Goal: Transaction & Acquisition: Purchase product/service

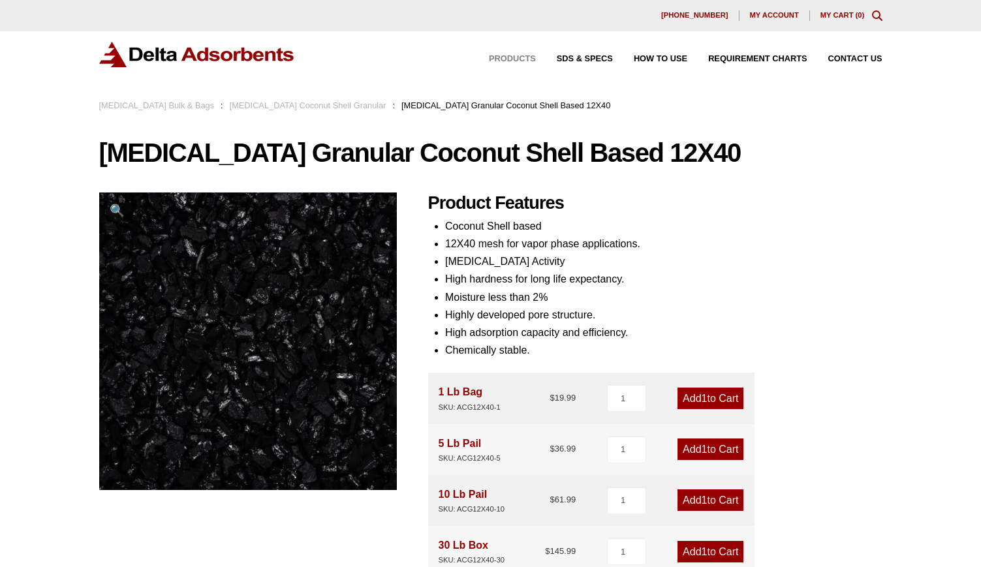
click at [514, 61] on span "Products" at bounding box center [512, 59] width 47 height 8
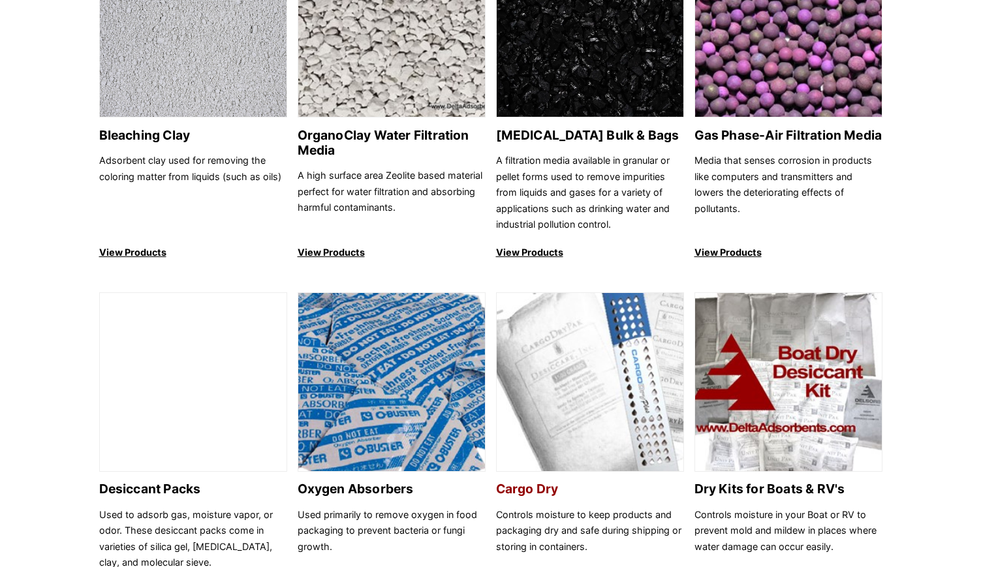
scroll to position [585, 0]
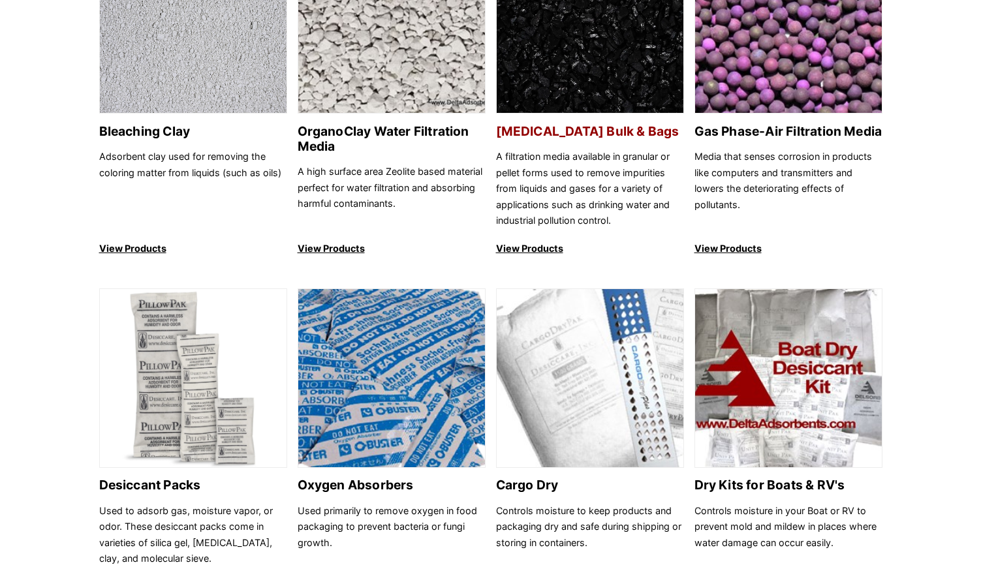
click at [527, 249] on p "View Products" at bounding box center [590, 249] width 188 height 16
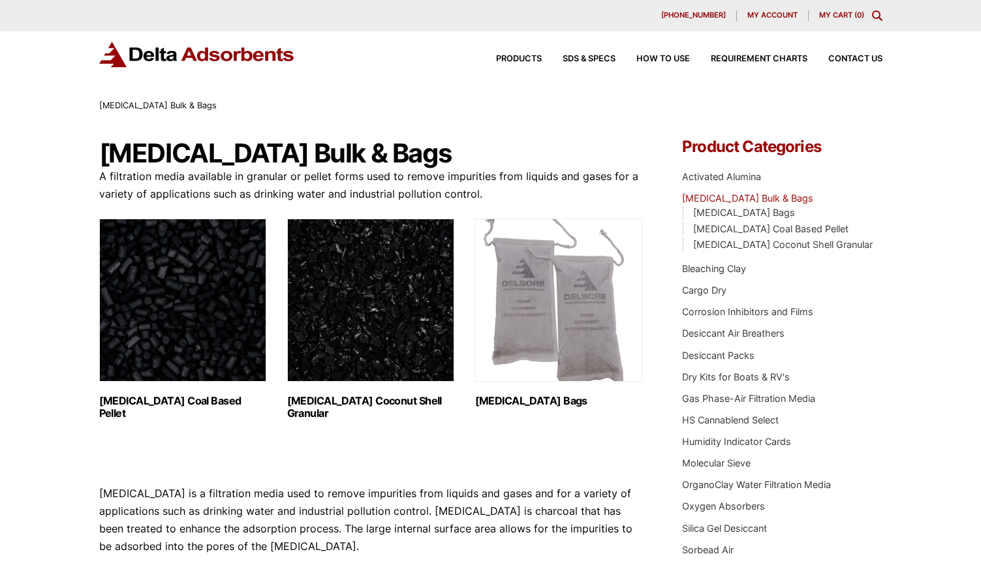
click at [399, 366] on img "Visit product category Activated Carbon Coconut Shell Granular" at bounding box center [370, 300] width 167 height 163
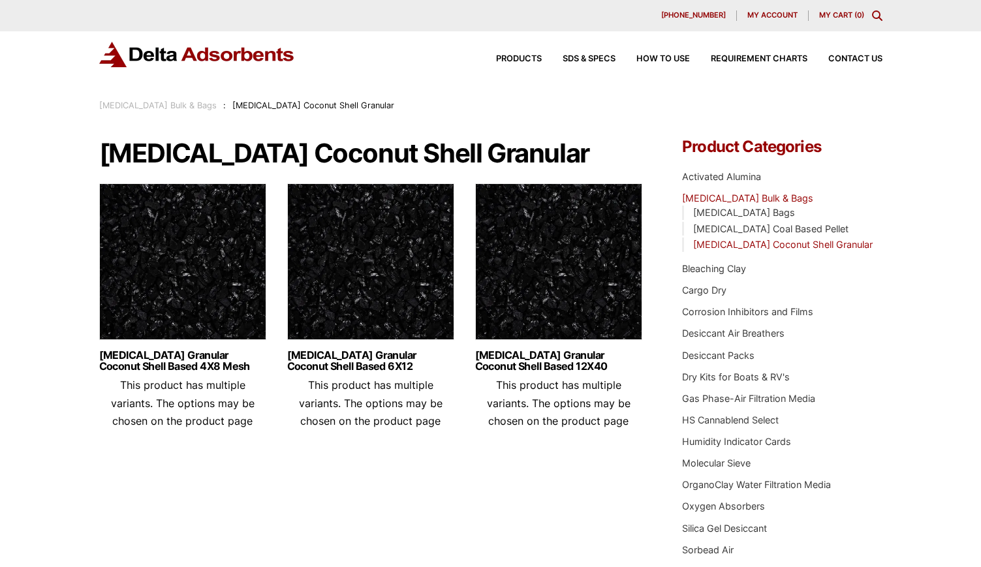
click at [174, 326] on img at bounding box center [182, 264] width 167 height 163
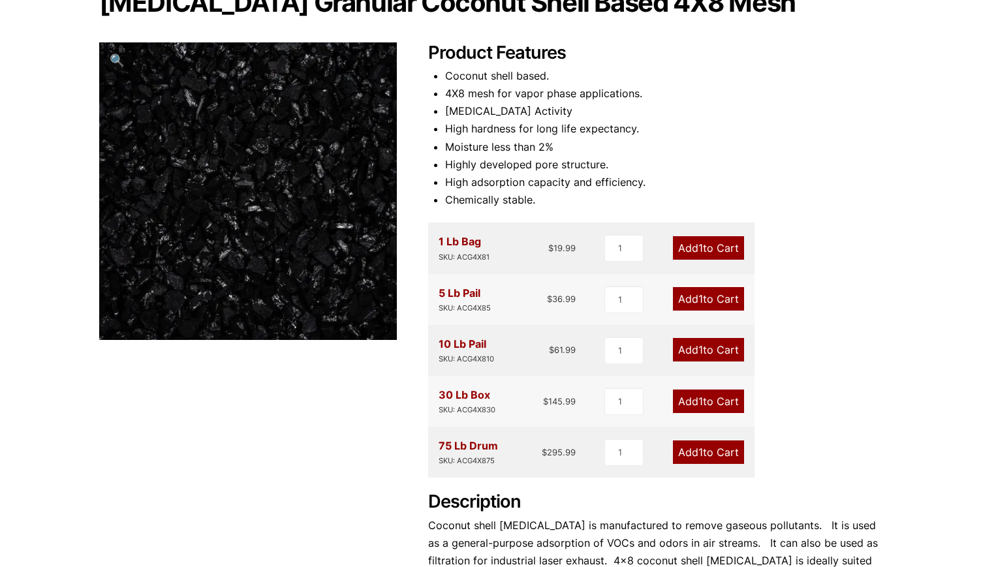
scroll to position [146, 0]
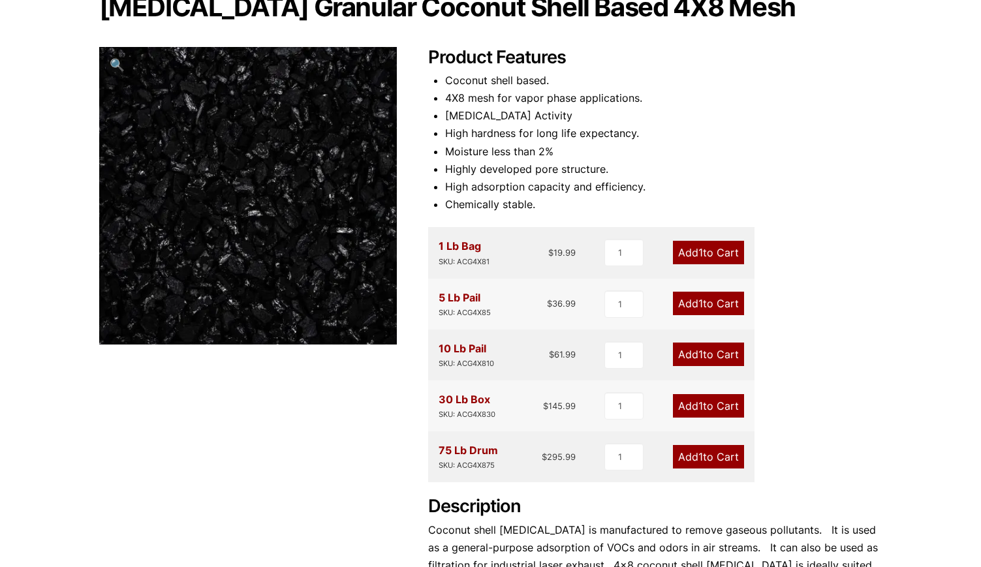
click at [688, 361] on link "Add 1 to Cart" at bounding box center [708, 354] width 71 height 23
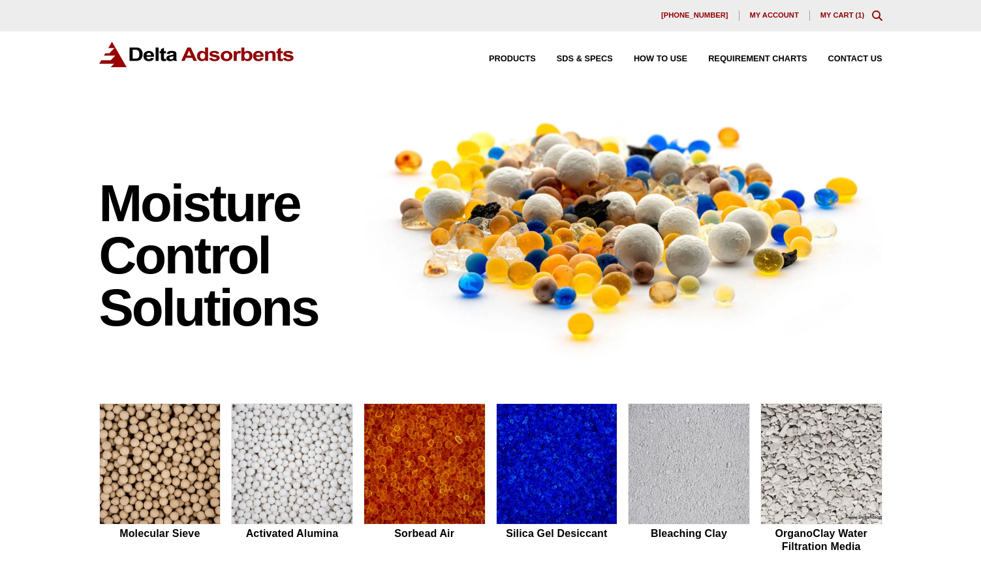
click at [841, 12] on div "630-980-5205 My account My Cart ( 1 )" at bounding box center [490, 15] width 783 height 10
click at [839, 15] on link "My Cart ( 1 )" at bounding box center [842, 15] width 44 height 8
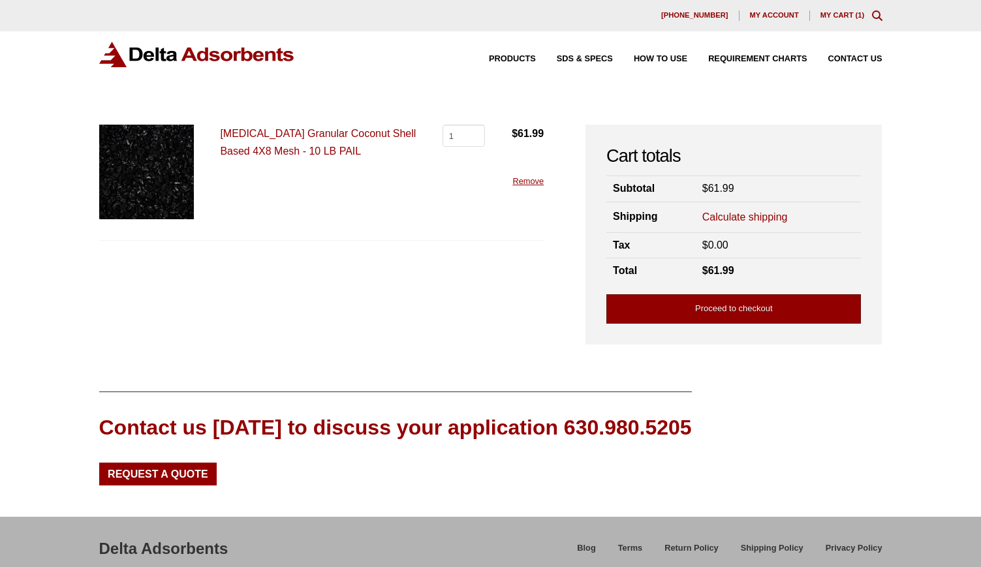
click at [728, 311] on link "Proceed to checkout" at bounding box center [733, 308] width 254 height 29
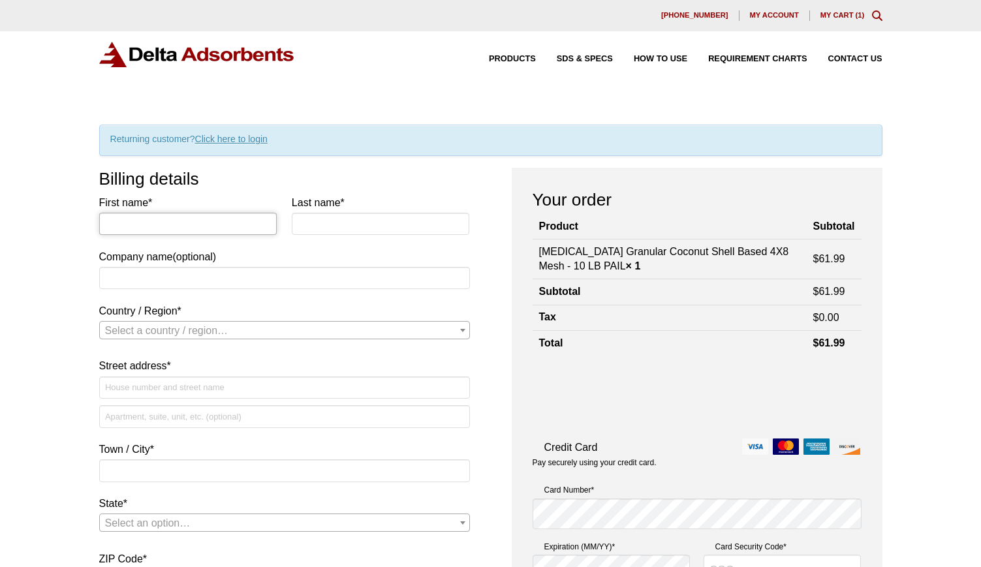
click at [166, 232] on input "First name *" at bounding box center [188, 224] width 178 height 22
type input "[PERSON_NAME]"
type input "Keeley"
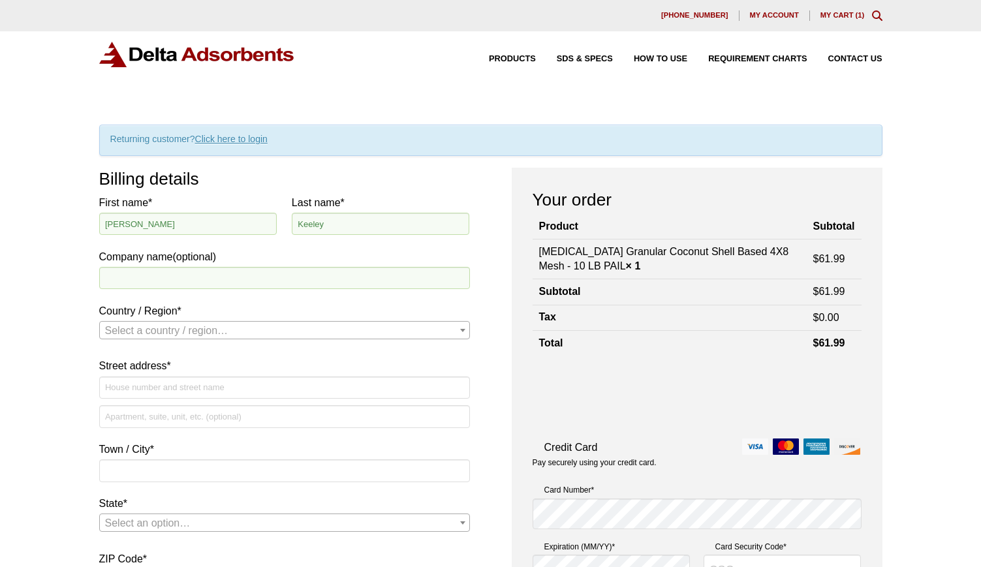
click at [152, 329] on span "Select a country / region…" at bounding box center [166, 330] width 123 height 11
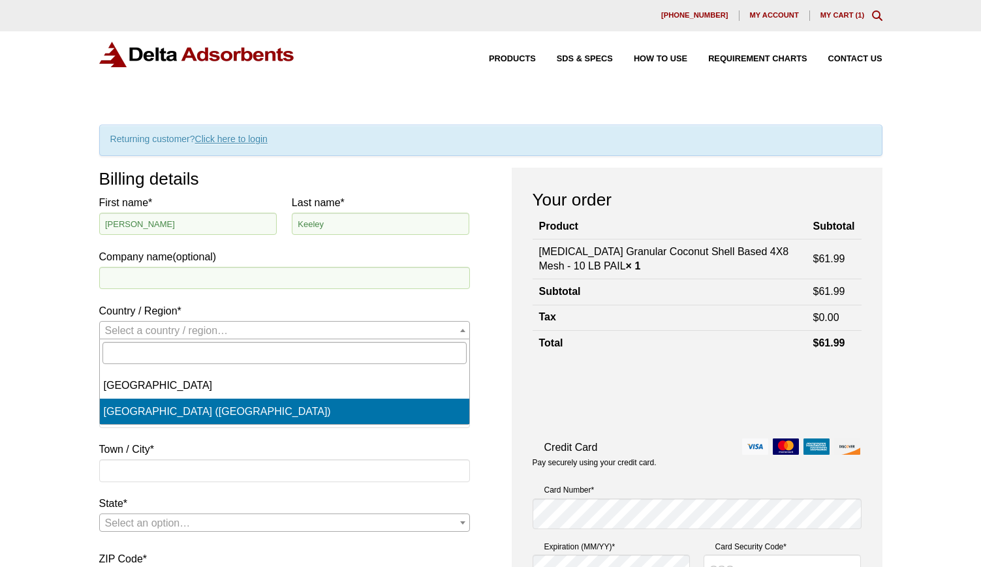
select select "US"
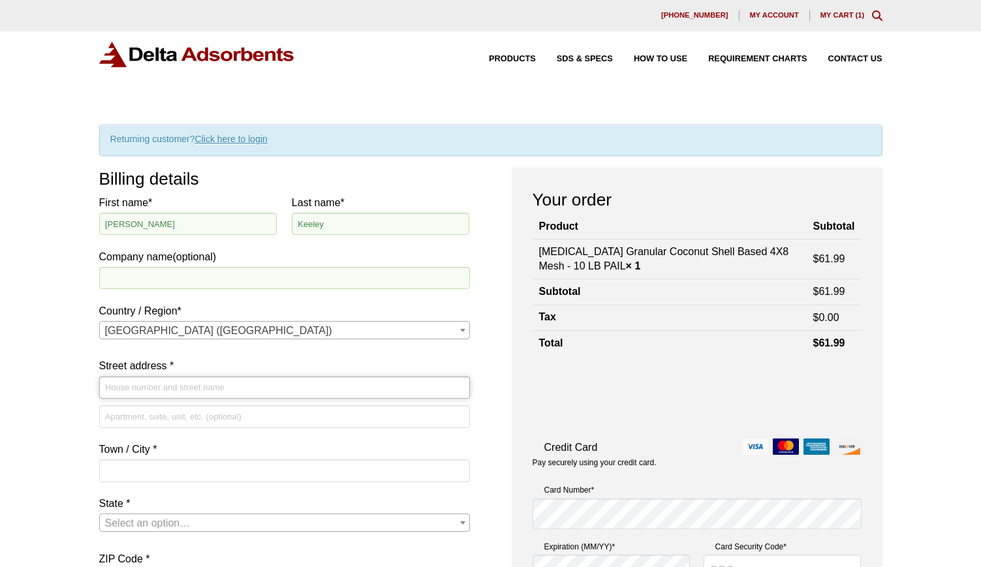
click at [133, 388] on input "Street address *" at bounding box center [284, 388] width 371 height 22
type input "[STREET_ADDRESS][PERSON_NAME]"
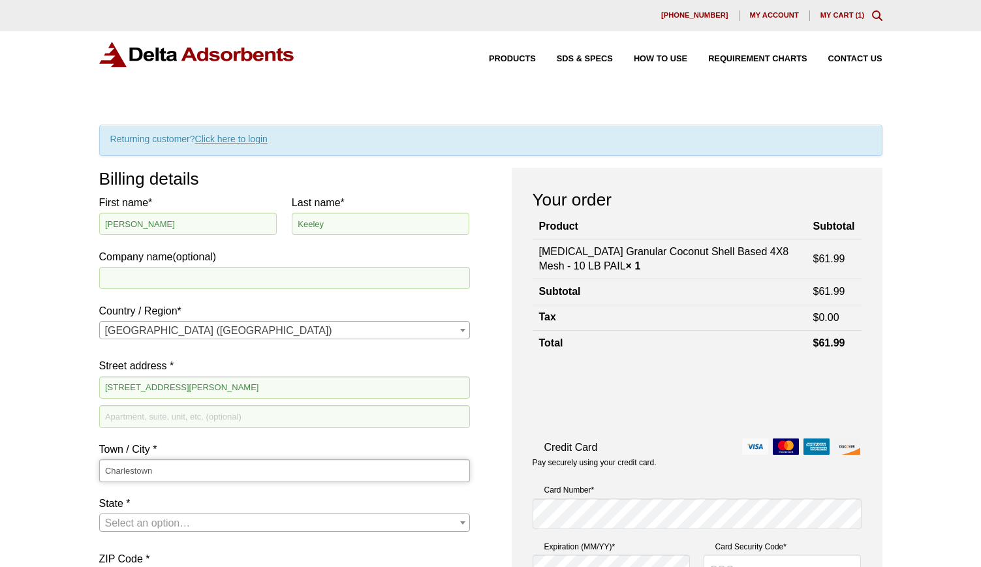
type input "Charlestown"
type input "r"
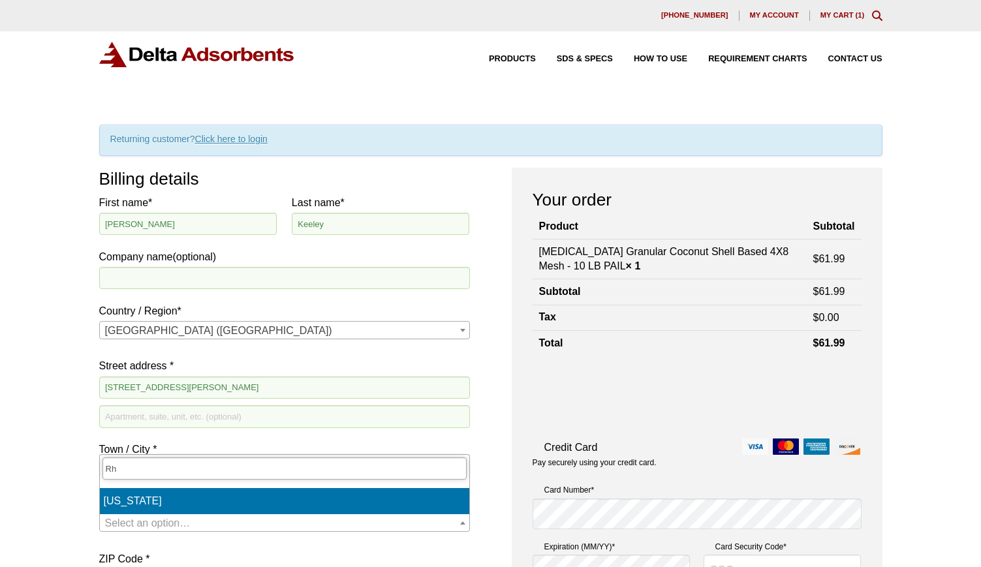
type input "Rh"
select select "RI"
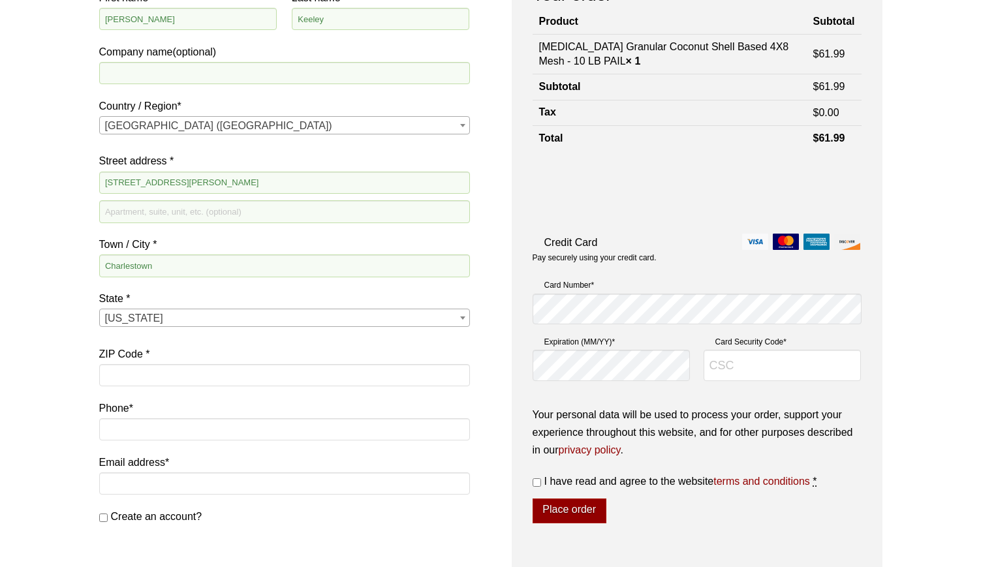
scroll to position [230, 0]
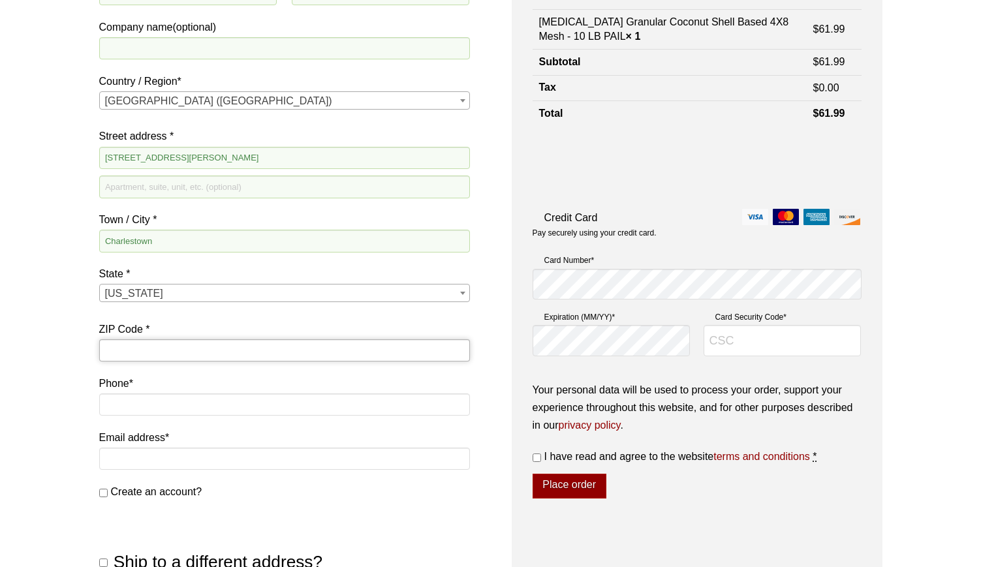
click at [117, 351] on input "ZIP Code *" at bounding box center [284, 350] width 371 height 22
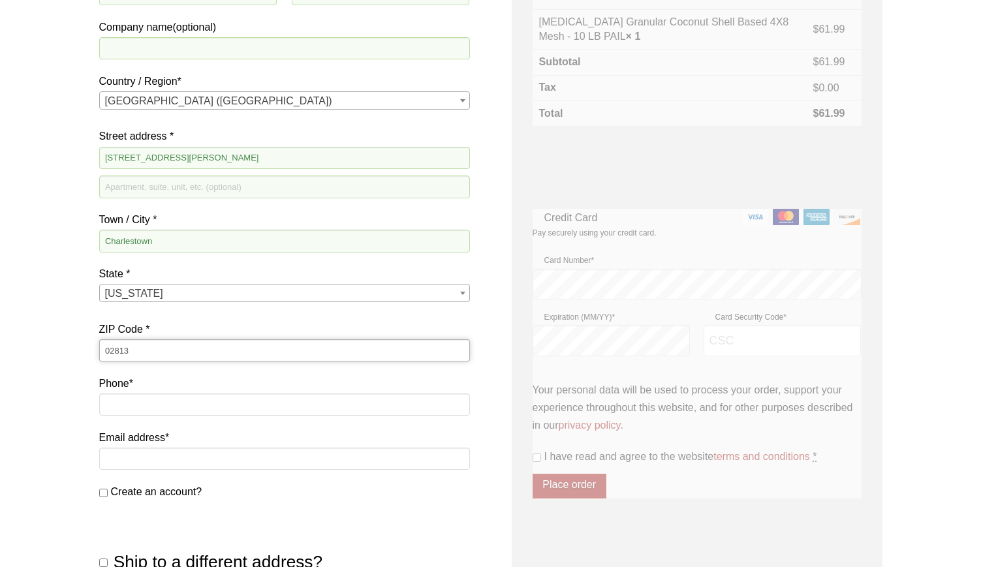
type input "02813"
click at [127, 407] on input "Phone *" at bounding box center [284, 404] width 371 height 22
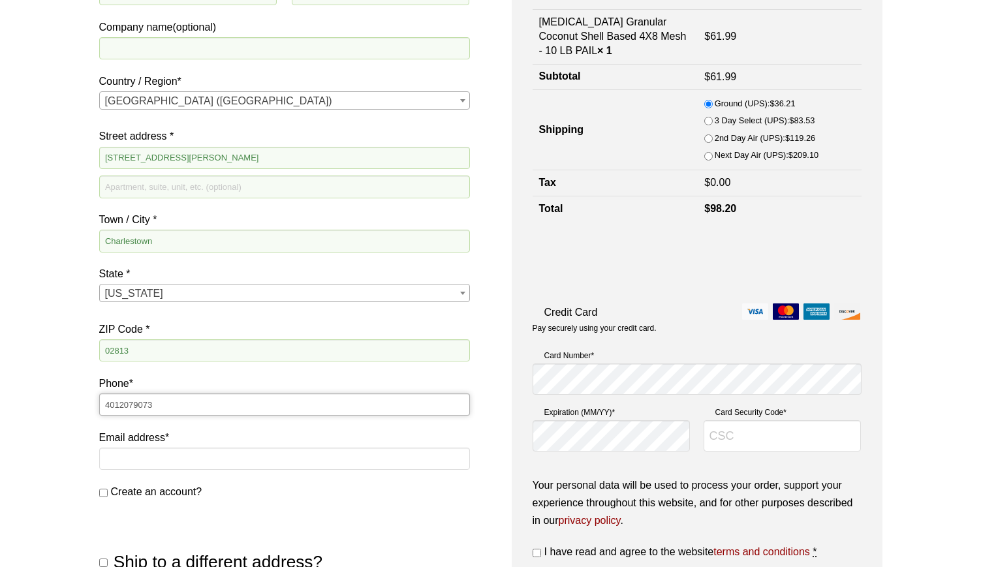
type input "4012079073"
click at [131, 461] on input "Email address *" at bounding box center [284, 459] width 371 height 22
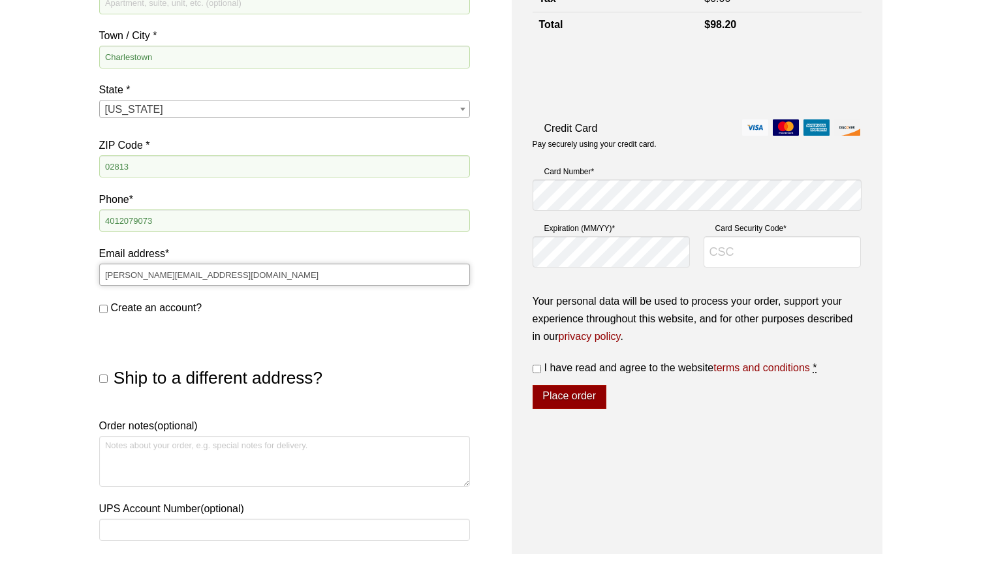
scroll to position [397, 0]
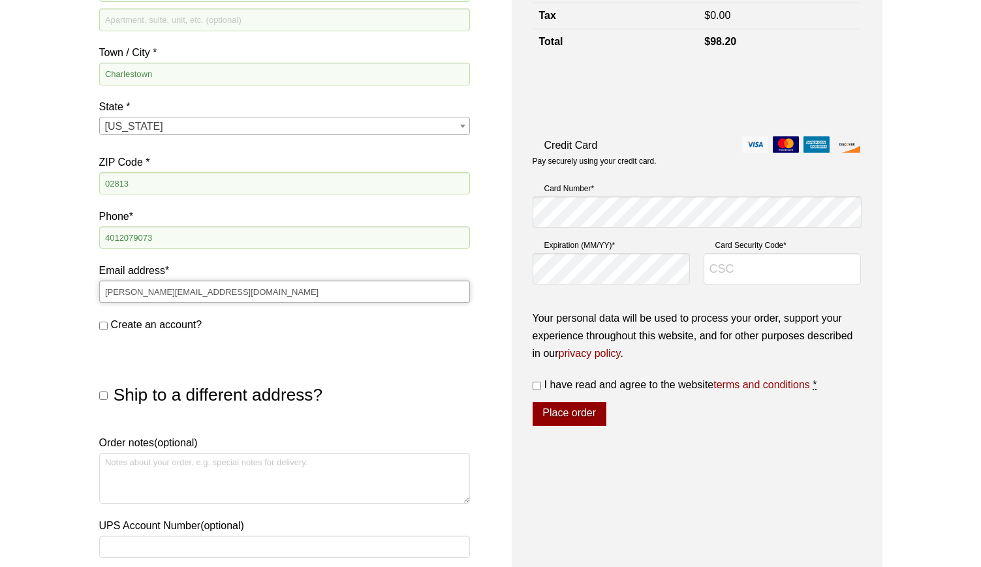
type input "[PERSON_NAME][EMAIL_ADDRESS][DOMAIN_NAME]"
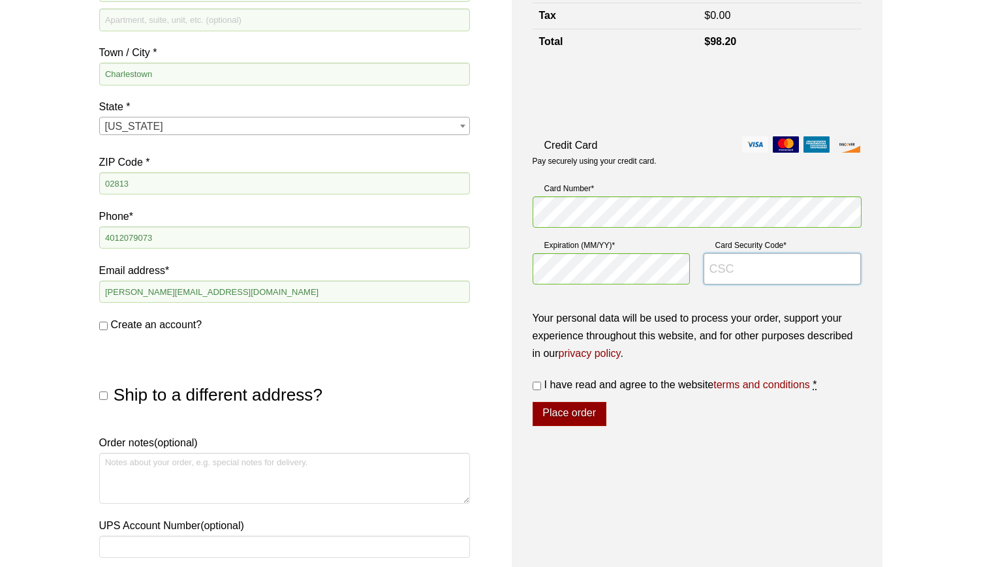
click at [728, 277] on input "Card Security Code *" at bounding box center [782, 268] width 158 height 31
type input "500"
click at [538, 388] on input "I have read and agree to the website terms and conditions *" at bounding box center [536, 386] width 8 height 8
checkbox input "true"
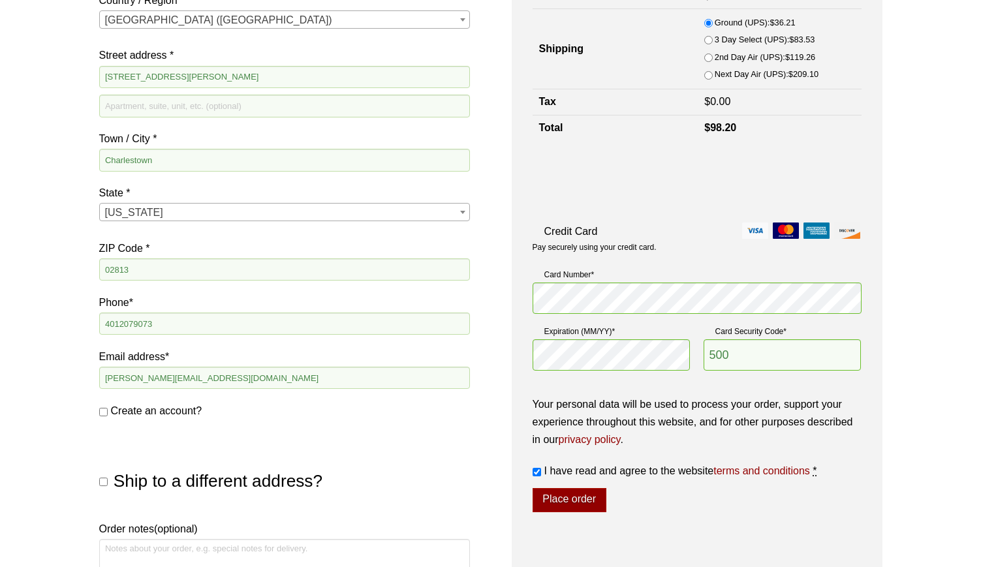
scroll to position [334, 0]
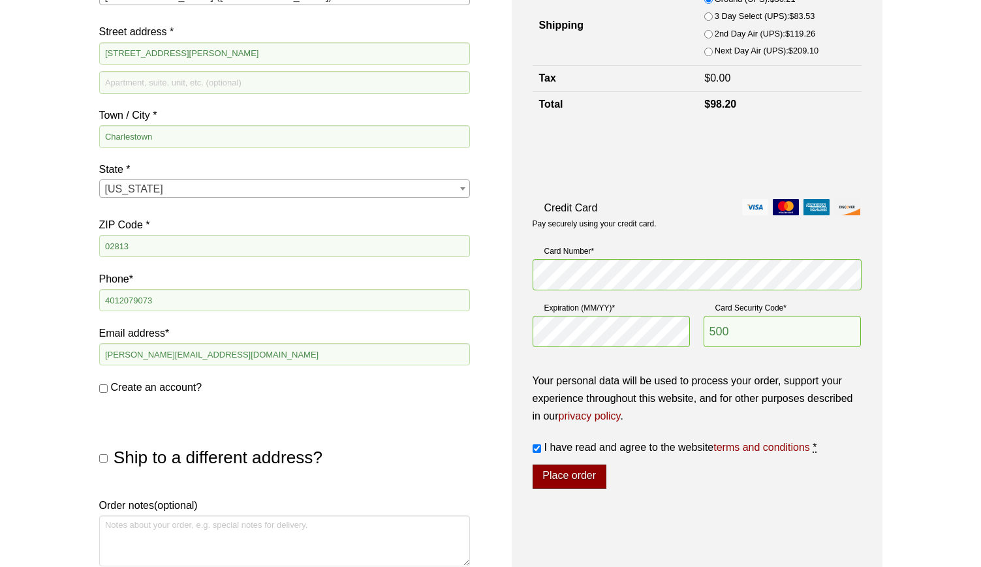
click at [570, 480] on button "Place order" at bounding box center [569, 477] width 74 height 25
